Goal: Transaction & Acquisition: Purchase product/service

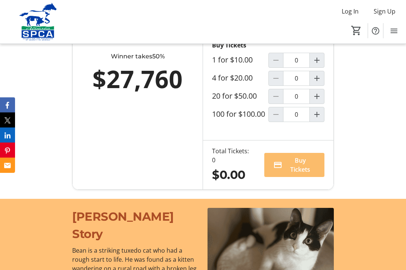
scroll to position [577, 0]
click at [278, 86] on div at bounding box center [276, 78] width 15 height 15
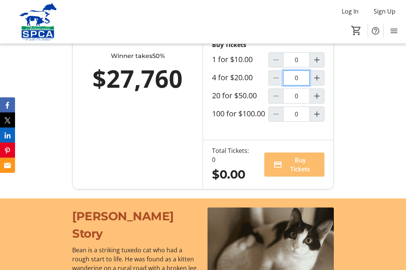
click at [301, 86] on input "0" at bounding box center [296, 78] width 27 height 15
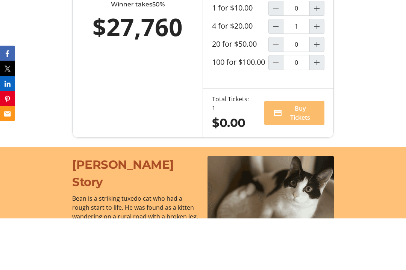
scroll to position [628, 0]
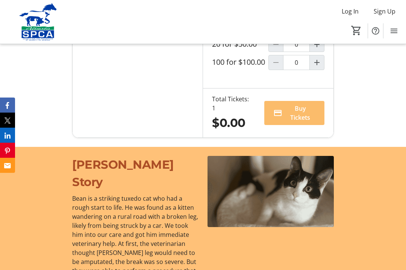
type input "1"
click at [300, 122] on span "Buy Tickets" at bounding box center [300, 113] width 30 height 18
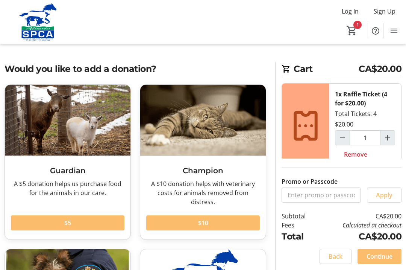
click at [352, 13] on span "Log In" at bounding box center [350, 11] width 17 height 9
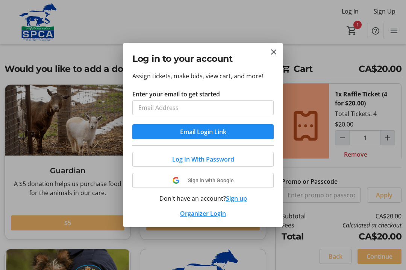
click at [155, 110] on input "Enter your email to get started" at bounding box center [202, 107] width 141 height 15
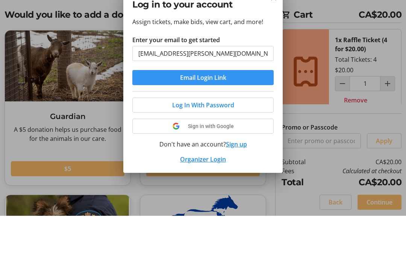
type input "[EMAIL_ADDRESS][PERSON_NAME][DOMAIN_NAME]"
click at [221, 127] on span "Email Login Link" at bounding box center [203, 131] width 46 height 9
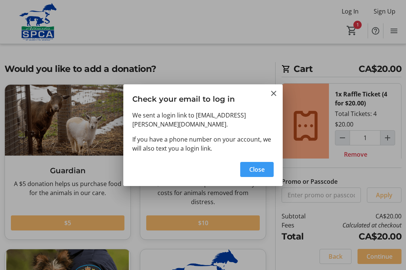
click at [255, 167] on span "Close" at bounding box center [256, 169] width 15 height 9
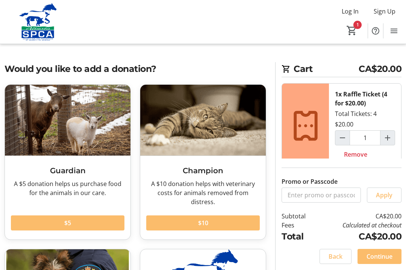
click at [3, 120] on div "Guardian A $5 donation helps us purchase food for the animals in our care. Read…" at bounding box center [67, 161] width 135 height 155
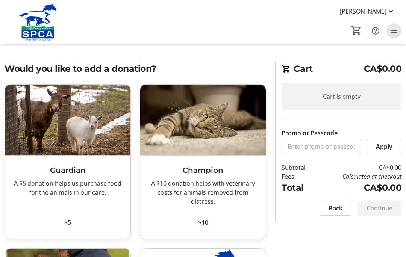
click at [395, 30] on mat-icon "Menu" at bounding box center [394, 30] width 9 height 9
click at [337, 208] on span "Back" at bounding box center [336, 208] width 14 height 9
click at [393, 31] on mat-icon "Menu" at bounding box center [394, 30] width 9 height 9
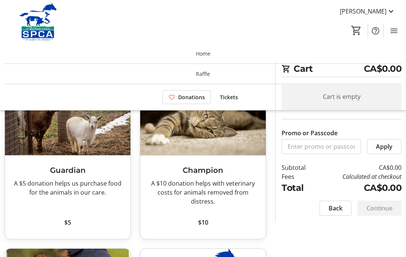
click at [393, 9] on mat-icon at bounding box center [391, 11] width 9 height 9
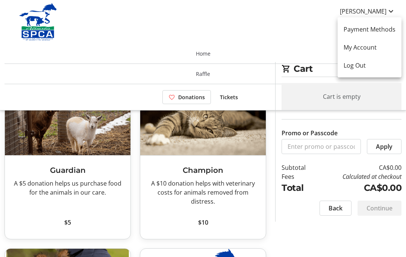
click at [260, 37] on div at bounding box center [203, 128] width 406 height 257
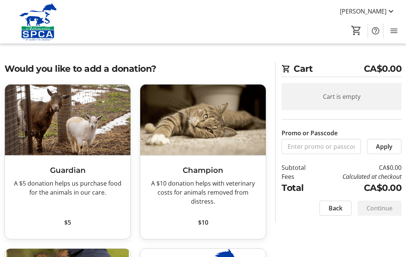
click at [395, 32] on mat-icon "Menu" at bounding box center [394, 30] width 9 height 9
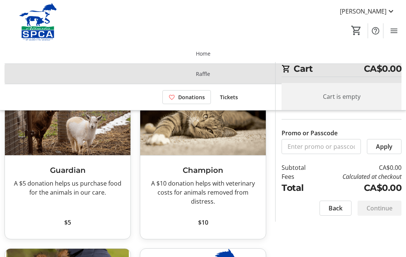
click at [207, 75] on span "Raffle" at bounding box center [203, 74] width 14 height 8
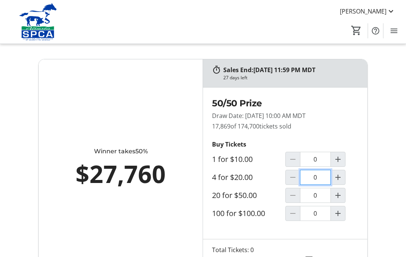
click at [313, 179] on input "0" at bounding box center [315, 177] width 31 height 15
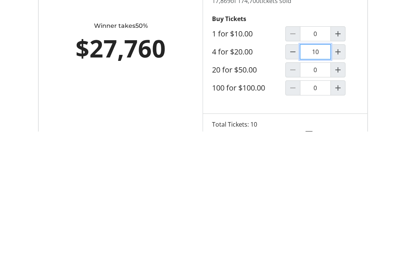
type input "1"
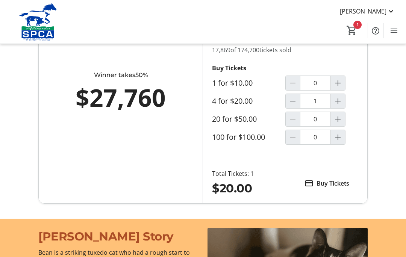
click at [332, 179] on span "Buy Tickets" at bounding box center [333, 183] width 33 height 9
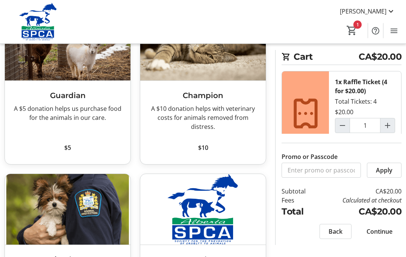
scroll to position [74, 0]
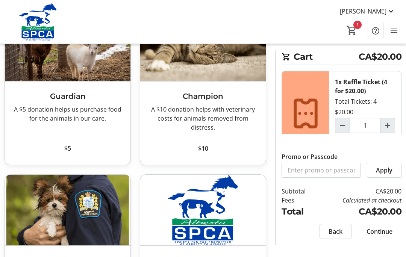
click at [378, 236] on span "Continue" at bounding box center [380, 231] width 26 height 9
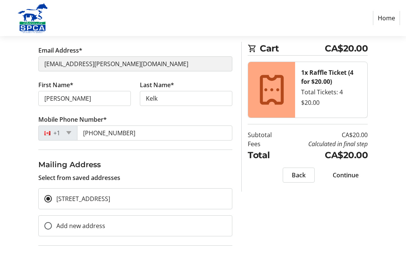
scroll to position [94, 0]
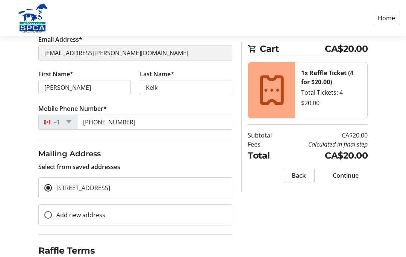
checkbox input "true"
click at [350, 176] on span "Continue" at bounding box center [346, 175] width 26 height 9
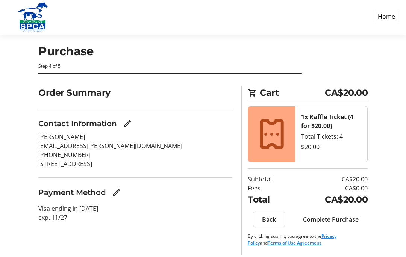
scroll to position [33, 0]
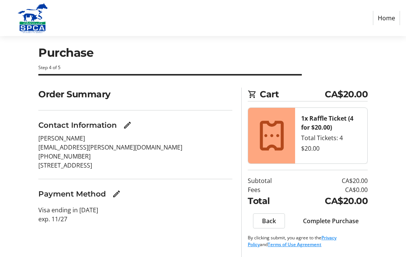
click at [338, 217] on span "Complete Purchase" at bounding box center [331, 221] width 56 height 9
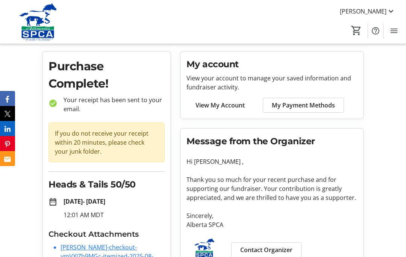
scroll to position [33, 0]
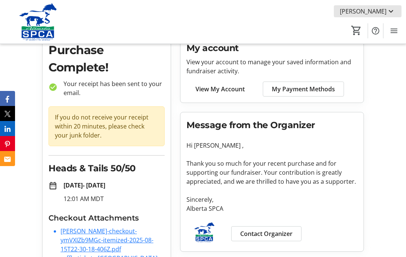
click at [391, 11] on mat-icon at bounding box center [391, 11] width 9 height 9
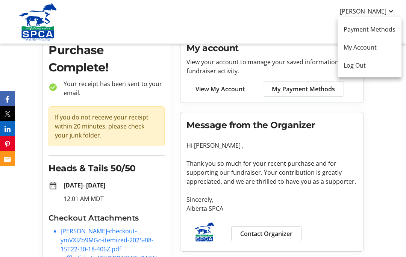
click at [365, 64] on span "Log Out" at bounding box center [370, 65] width 52 height 9
